Goal: Task Accomplishment & Management: Use online tool/utility

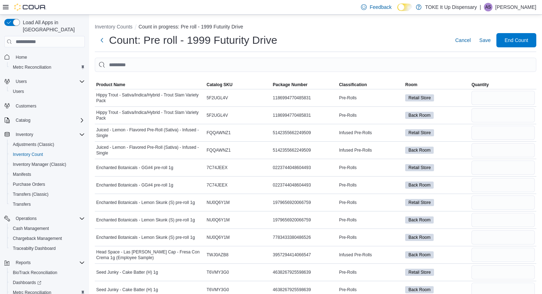
scroll to position [1522, 0]
